Goal: Task Accomplishment & Management: Manage account settings

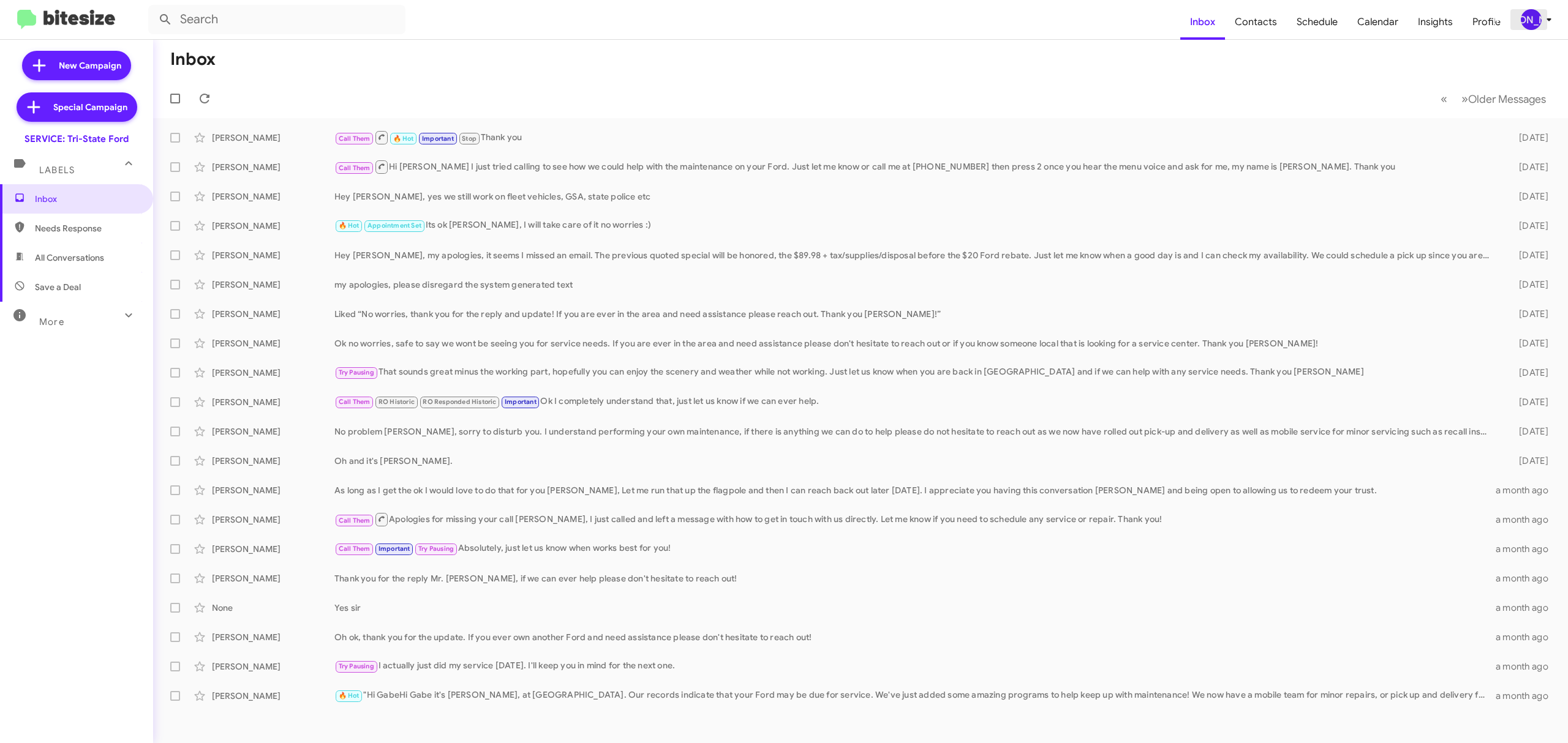
click at [1521, 21] on div "[PERSON_NAME]" at bounding box center [1531, 19] width 21 height 21
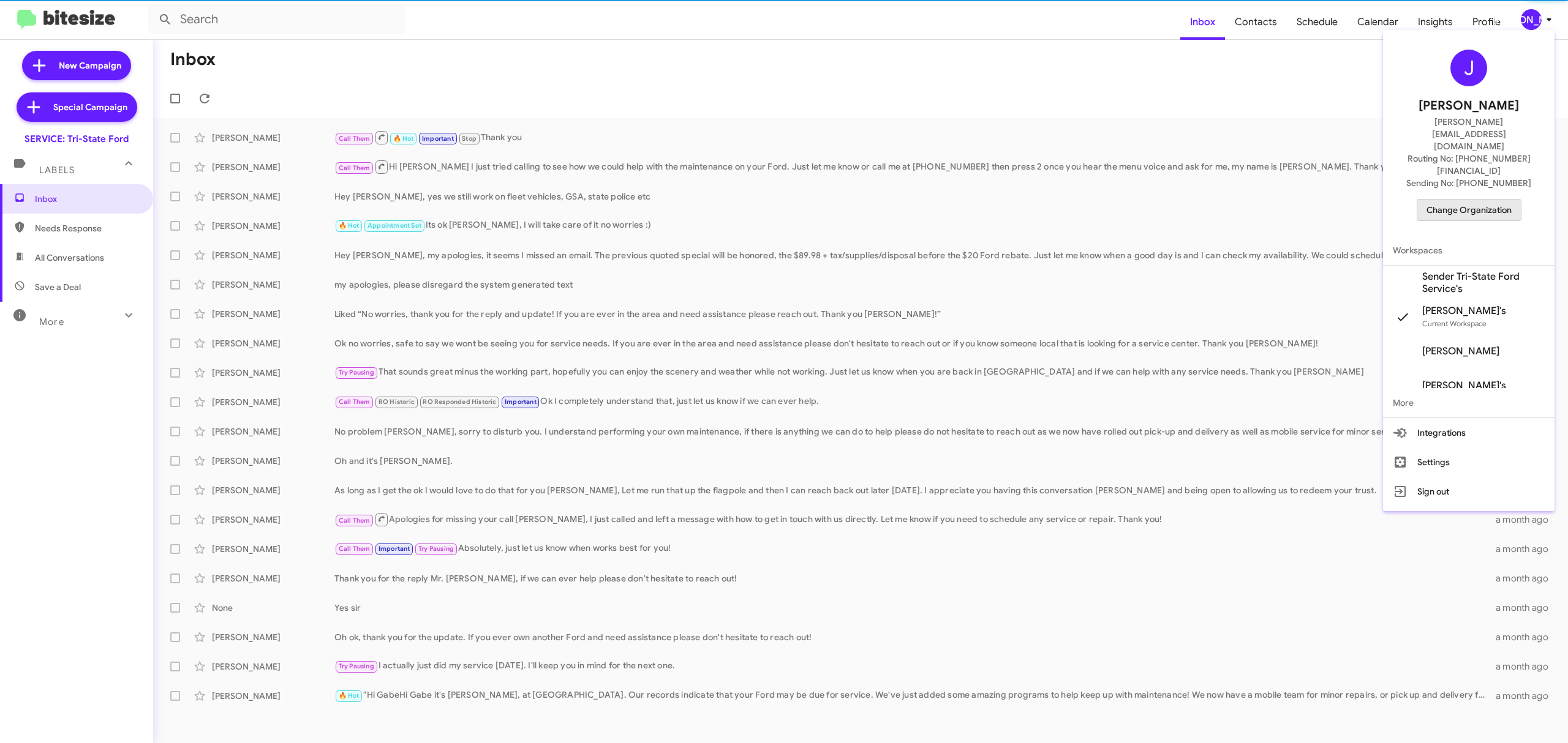
click at [1448, 200] on span "Change Organization" at bounding box center [1468, 209] width 85 height 21
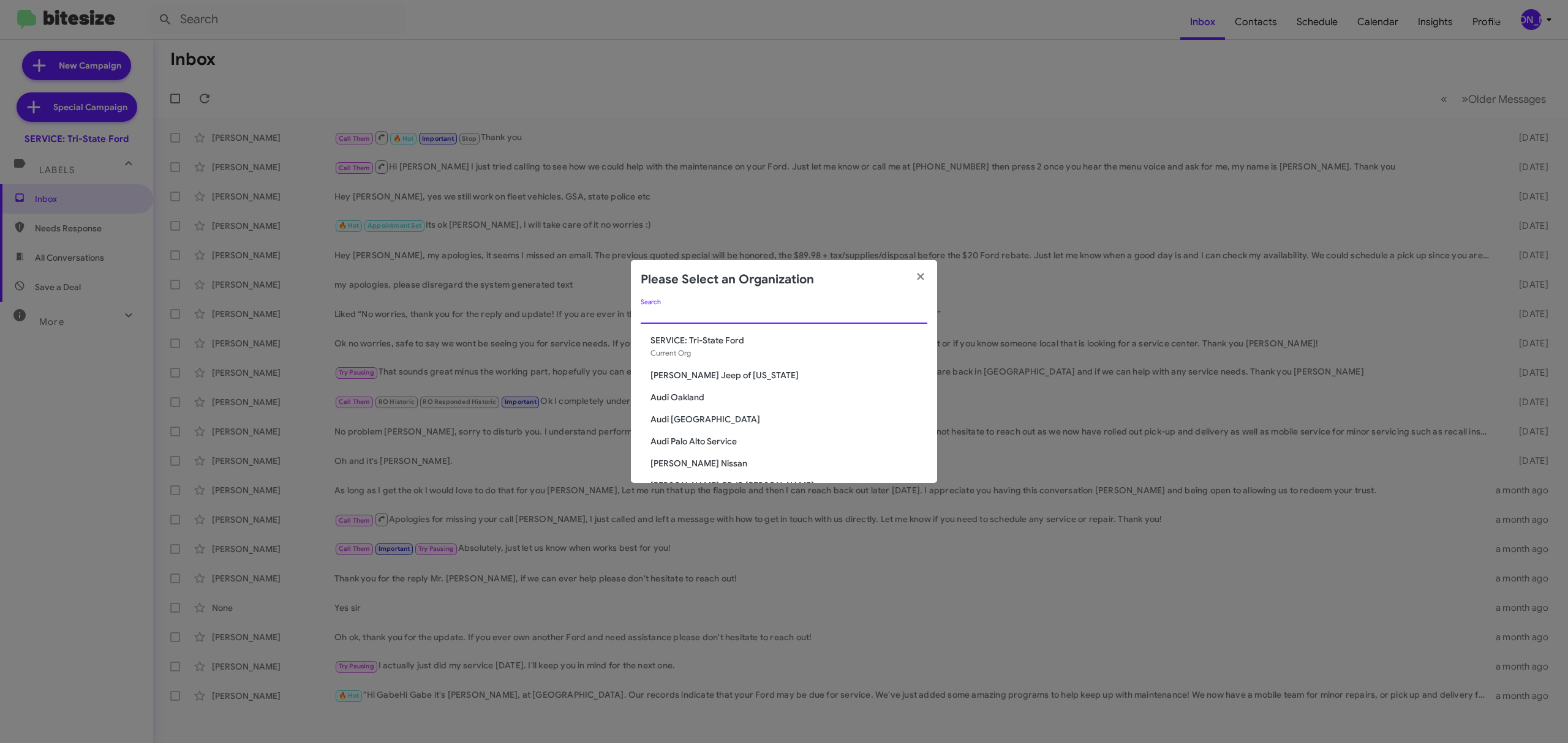
click at [802, 316] on input "Search" at bounding box center [784, 314] width 287 height 10
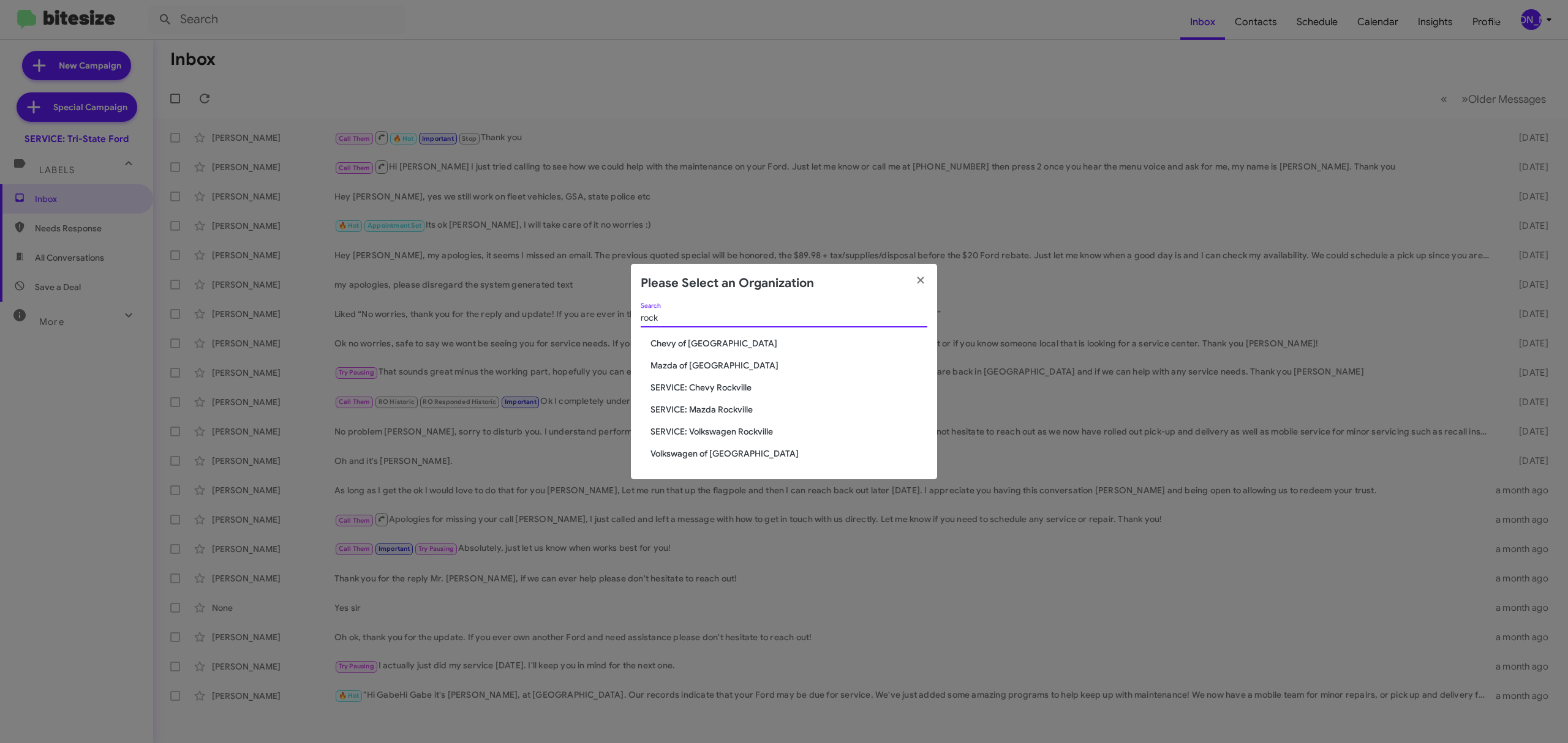
type input "rock"
click at [727, 346] on span "Chevy of [GEOGRAPHIC_DATA]" at bounding box center [788, 344] width 277 height 13
